Goal: Task Accomplishment & Management: Use online tool/utility

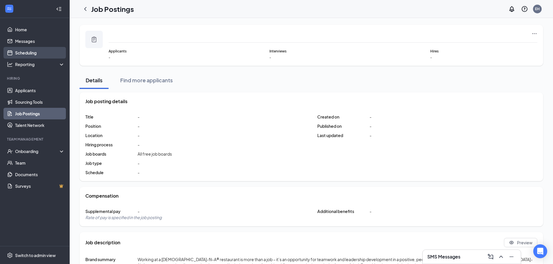
click at [30, 50] on link "Scheduling" at bounding box center [40, 53] width 50 height 12
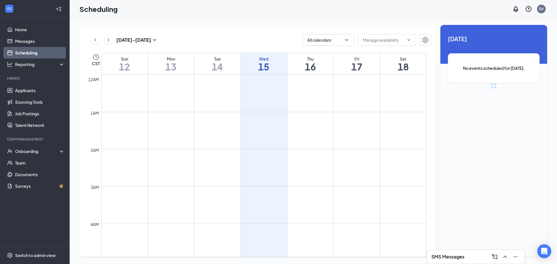
scroll to position [285, 0]
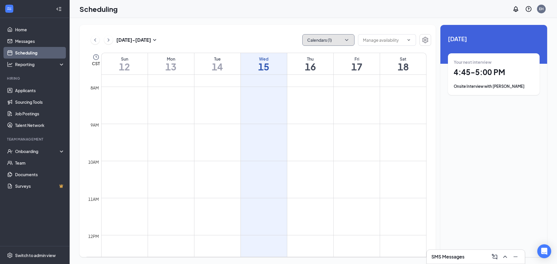
click at [335, 39] on button "Calendars (1)" at bounding box center [328, 40] width 52 height 12
click at [312, 55] on input "All" at bounding box center [313, 54] width 12 height 6
checkbox input "true"
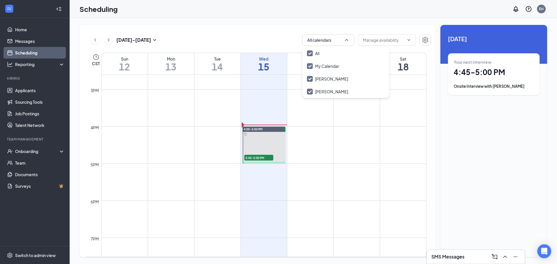
scroll to position [535, 0]
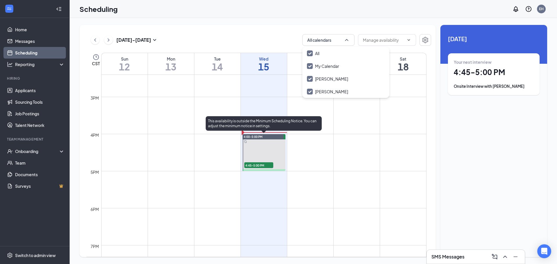
click at [263, 165] on span "4:45-5:00 PM" at bounding box center [258, 166] width 29 height 6
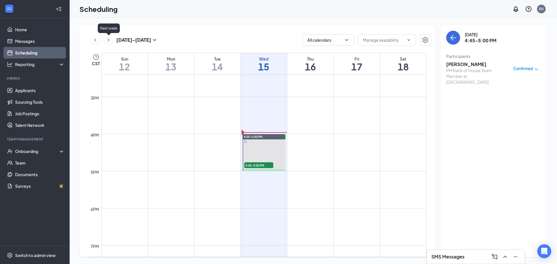
click at [108, 40] on icon "ChevronRight" at bounding box center [109, 40] width 6 height 7
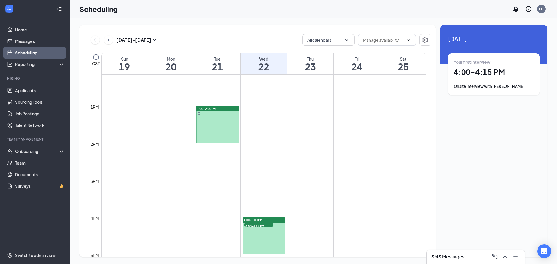
scroll to position [480, 0]
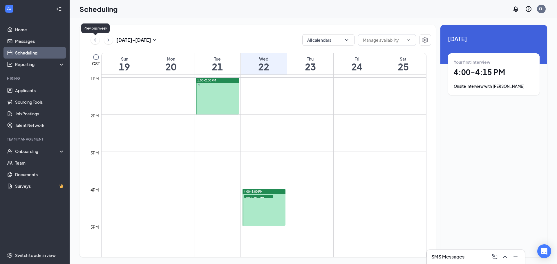
click at [95, 43] on icon "ChevronLeft" at bounding box center [95, 40] width 6 height 7
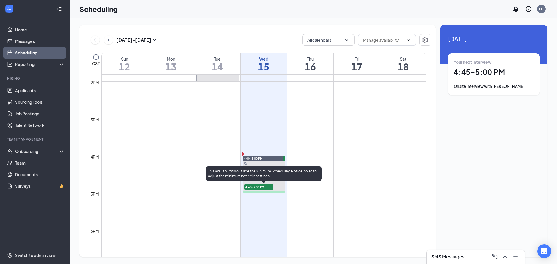
scroll to position [547, 0]
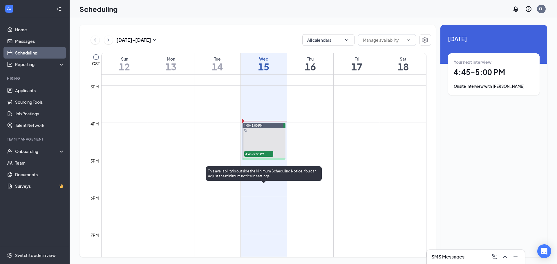
click at [267, 154] on span "4:45-5:00 PM" at bounding box center [258, 154] width 29 height 6
